Goal: Check status: Check status

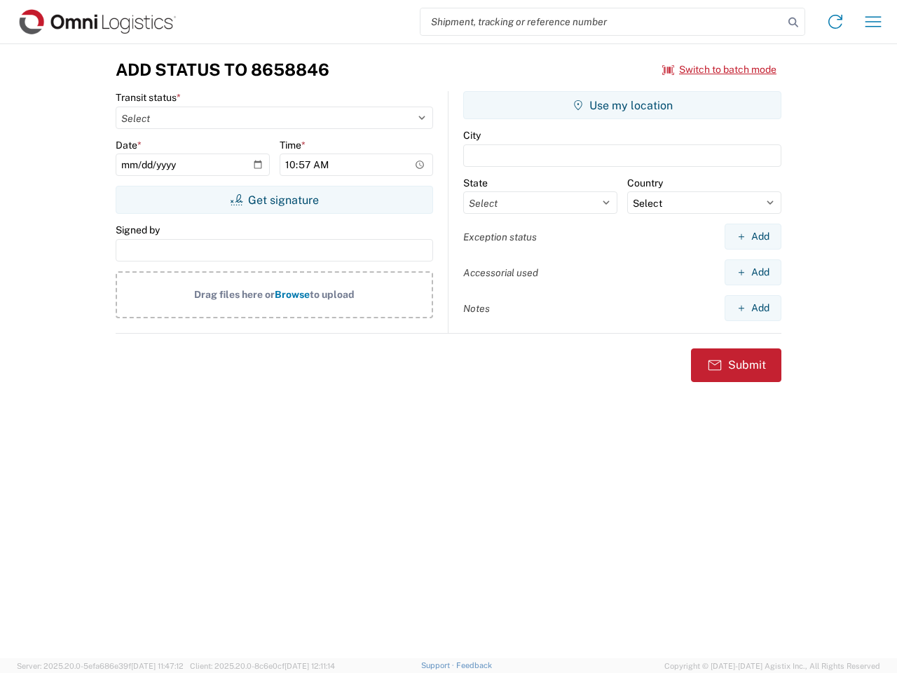
click at [602, 22] on input "search" at bounding box center [601, 21] width 363 height 27
click at [793, 22] on icon at bounding box center [793, 23] width 20 height 20
click at [835, 22] on icon at bounding box center [835, 22] width 22 height 22
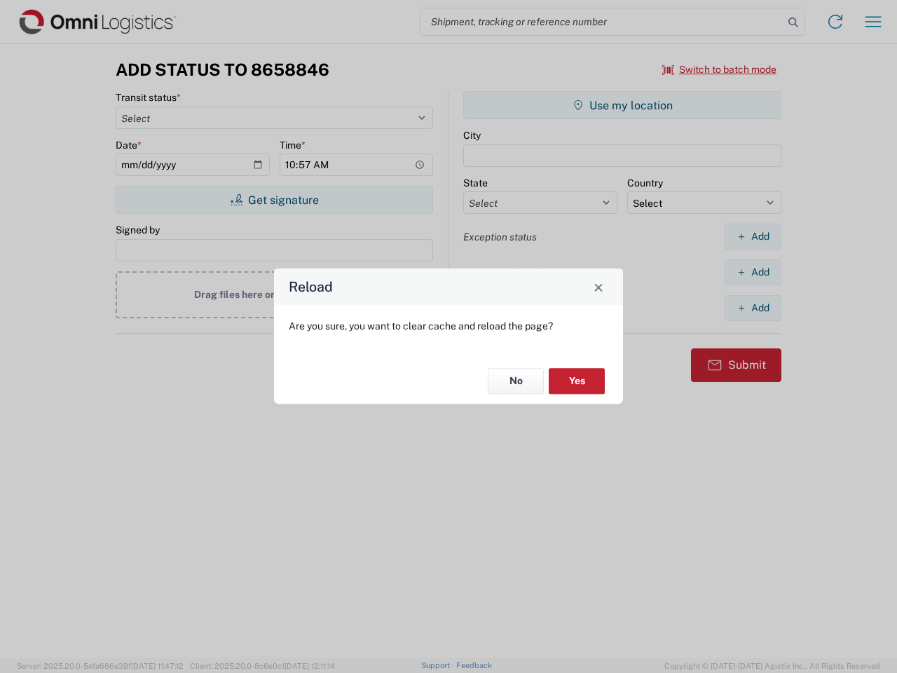
click at [873, 22] on div "Reload Are you sure, you want to clear cache and reload the page? No Yes" at bounding box center [448, 336] width 897 height 673
click at [720, 69] on div "Reload Are you sure, you want to clear cache and reload the page? No Yes" at bounding box center [448, 336] width 897 height 673
click at [274, 200] on div "Reload Are you sure, you want to clear cache and reload the page? No Yes" at bounding box center [448, 336] width 897 height 673
click at [622, 105] on div "Reload Are you sure, you want to clear cache and reload the page? No Yes" at bounding box center [448, 336] width 897 height 673
click at [752, 236] on div "Reload Are you sure, you want to clear cache and reload the page? No Yes" at bounding box center [448, 336] width 897 height 673
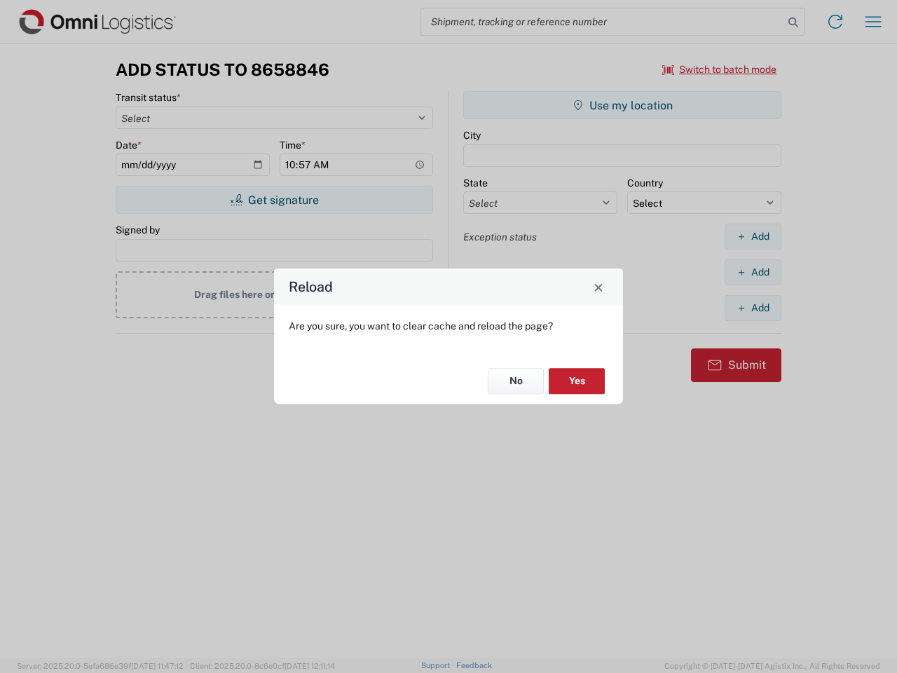
click at [752, 272] on div "Reload Are you sure, you want to clear cache and reload the page? No Yes" at bounding box center [448, 336] width 897 height 673
click at [752, 308] on div "Reload Are you sure, you want to clear cache and reload the page? No Yes" at bounding box center [448, 336] width 897 height 673
